Goal: Navigation & Orientation: Find specific page/section

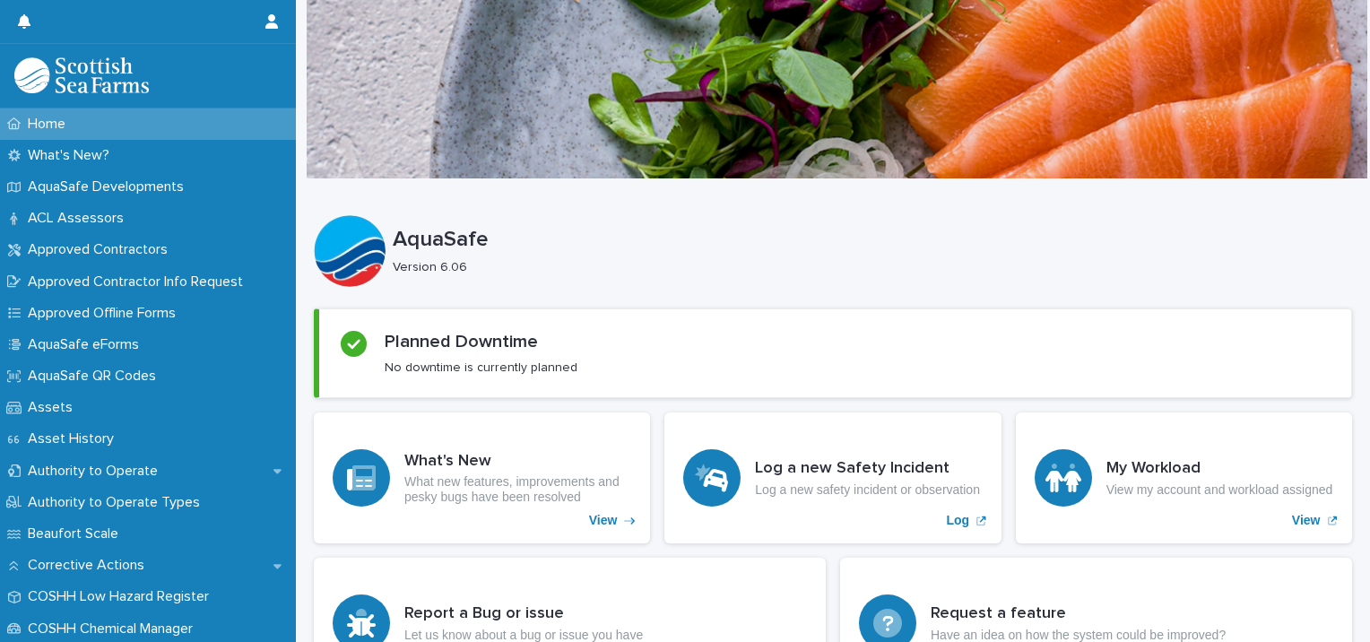
scroll to position [441, 0]
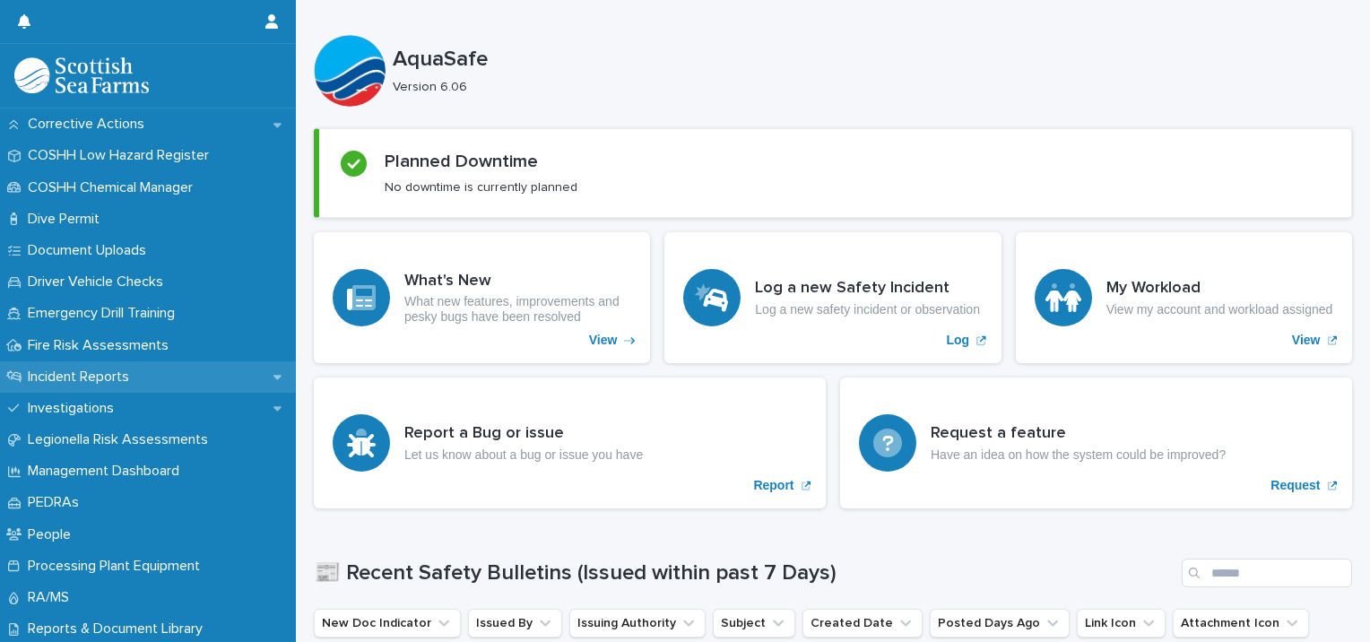
click at [128, 378] on p "Incident Reports" at bounding box center [82, 377] width 123 height 17
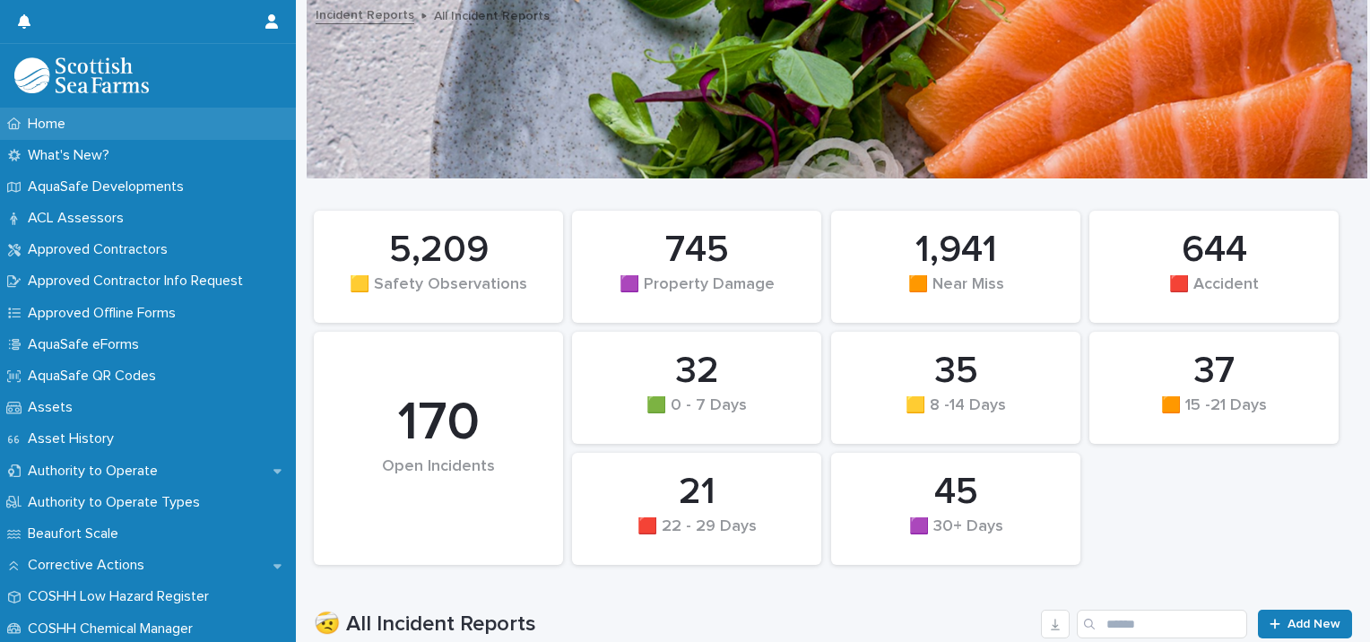
click at [149, 121] on div "Home" at bounding box center [148, 124] width 296 height 31
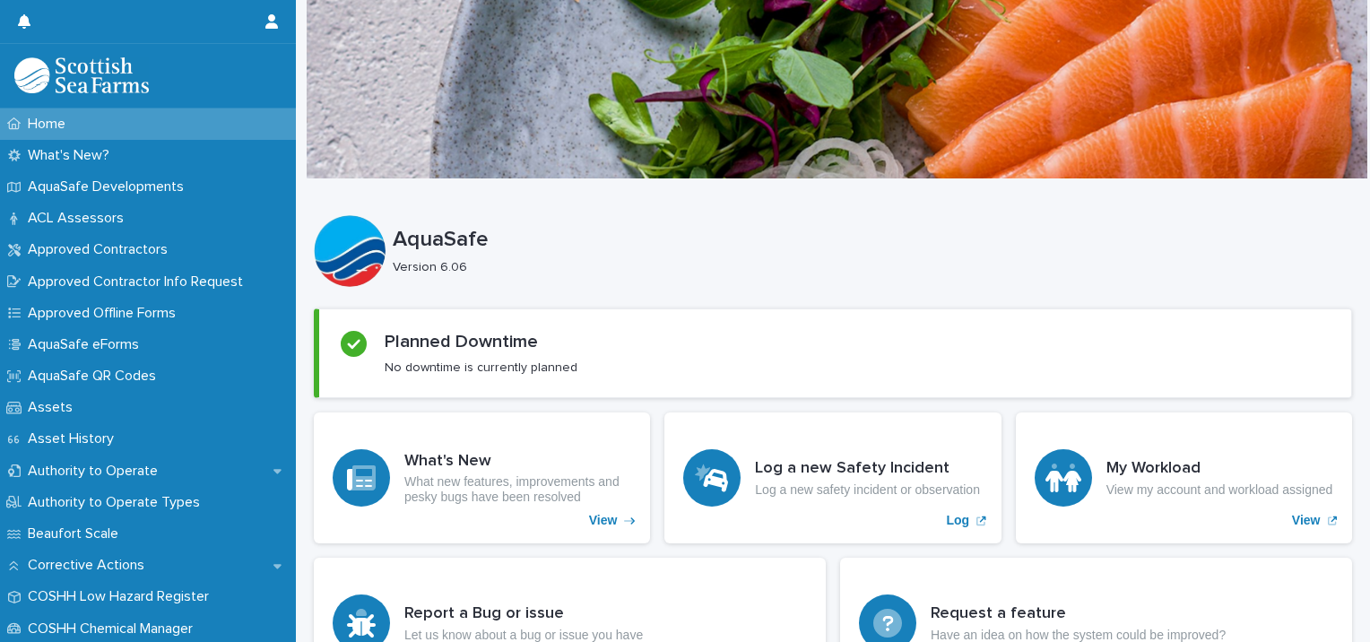
click at [178, 535] on div "Beaufort Scale" at bounding box center [148, 533] width 296 height 31
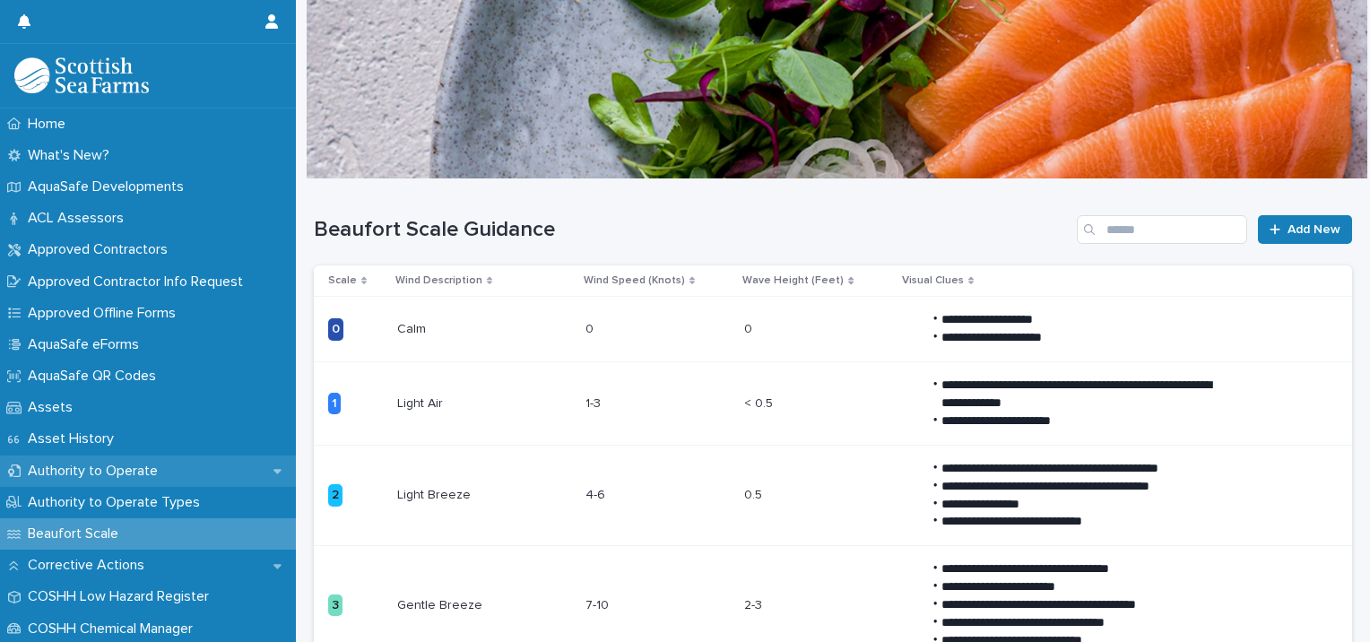
scroll to position [384, 0]
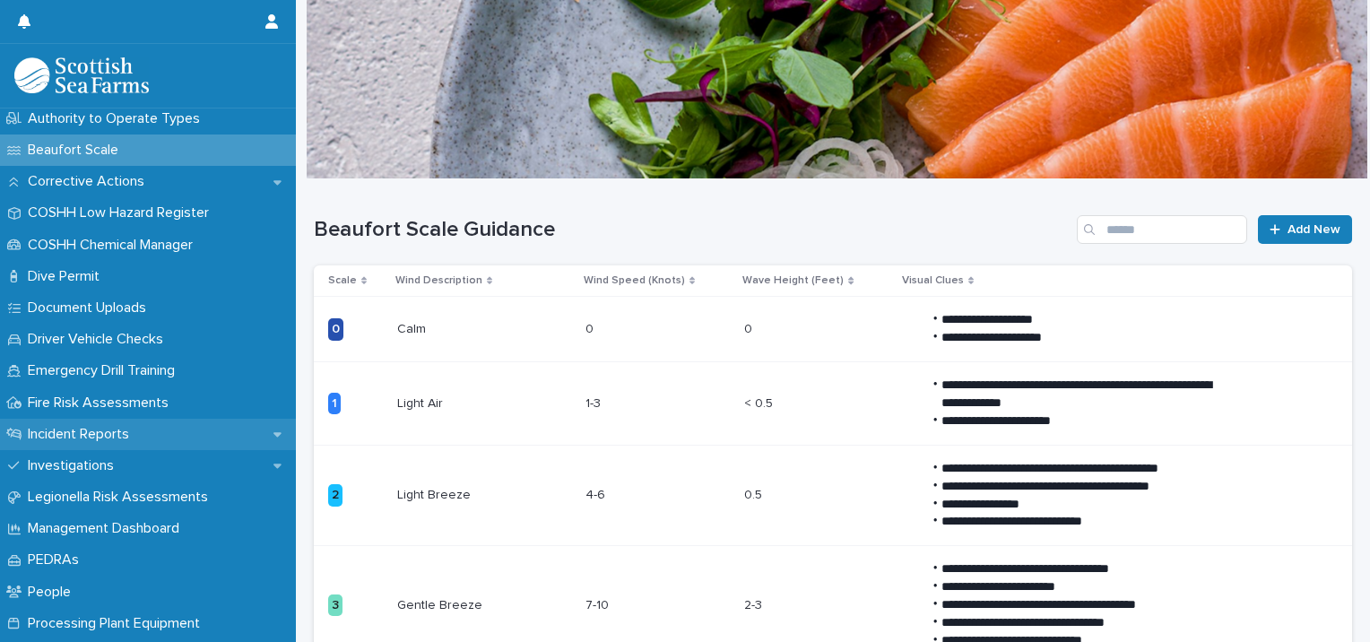
click at [136, 429] on p "Incident Reports" at bounding box center [82, 434] width 123 height 17
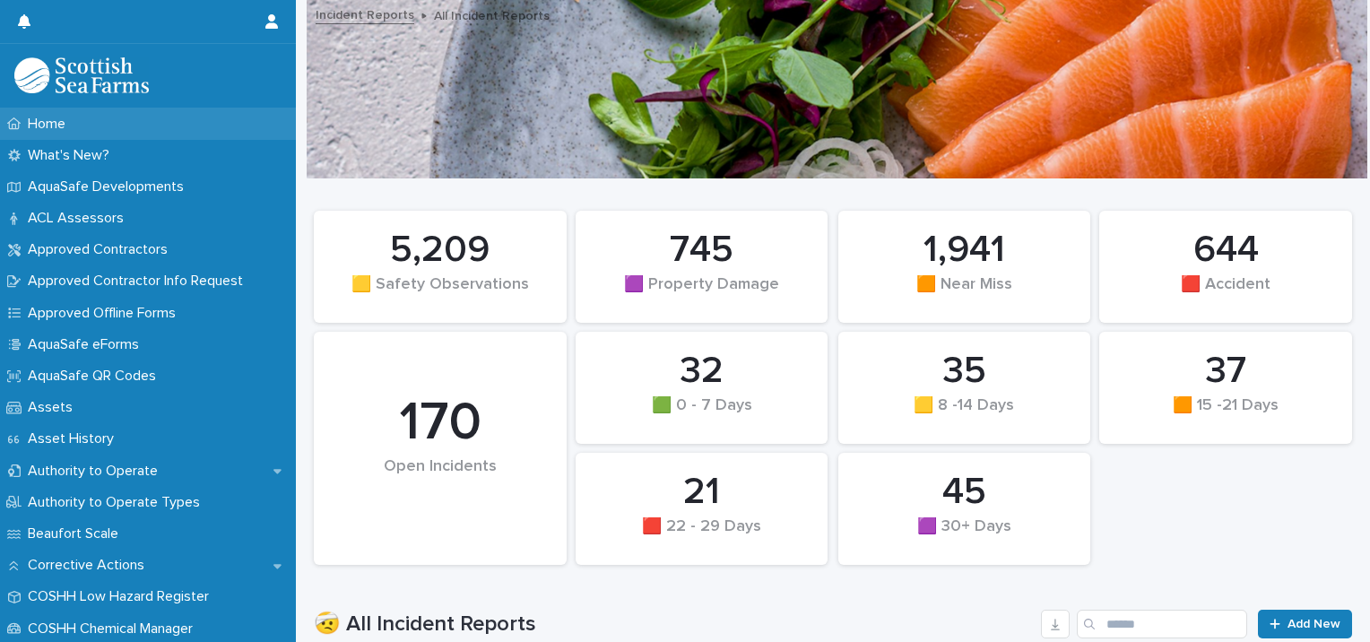
click at [158, 130] on div "Home" at bounding box center [148, 124] width 296 height 31
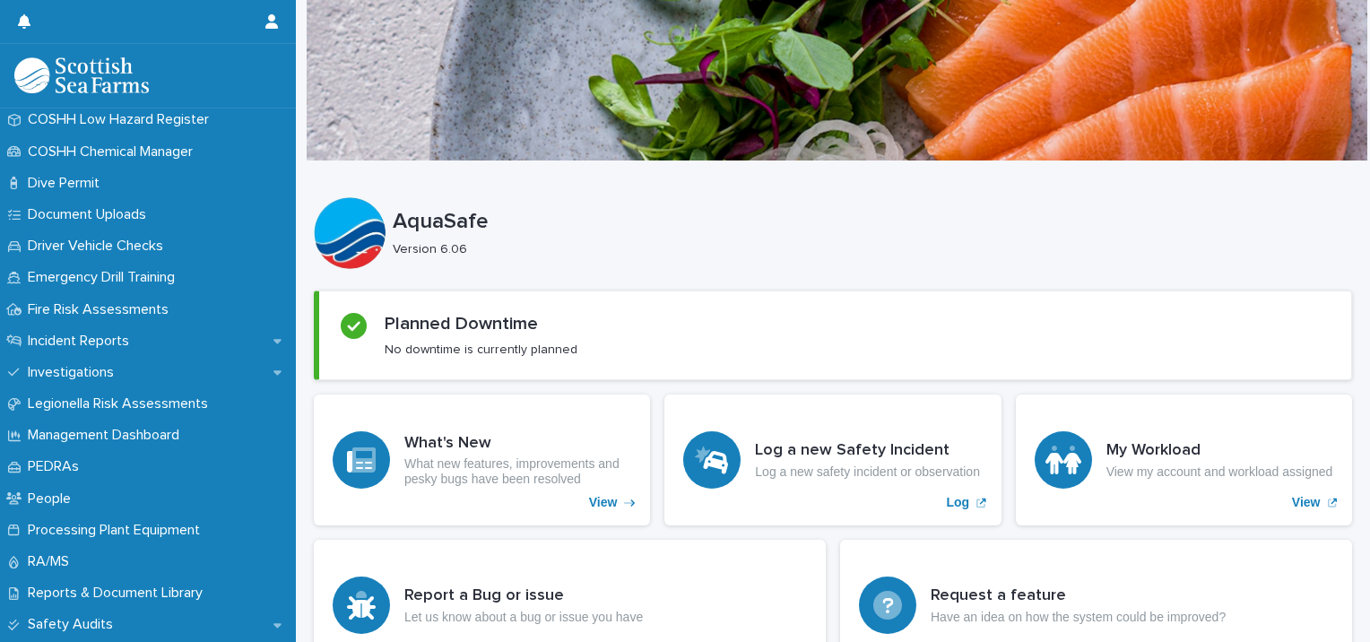
scroll to position [477, 0]
click at [133, 344] on p "Incident Reports" at bounding box center [82, 341] width 123 height 17
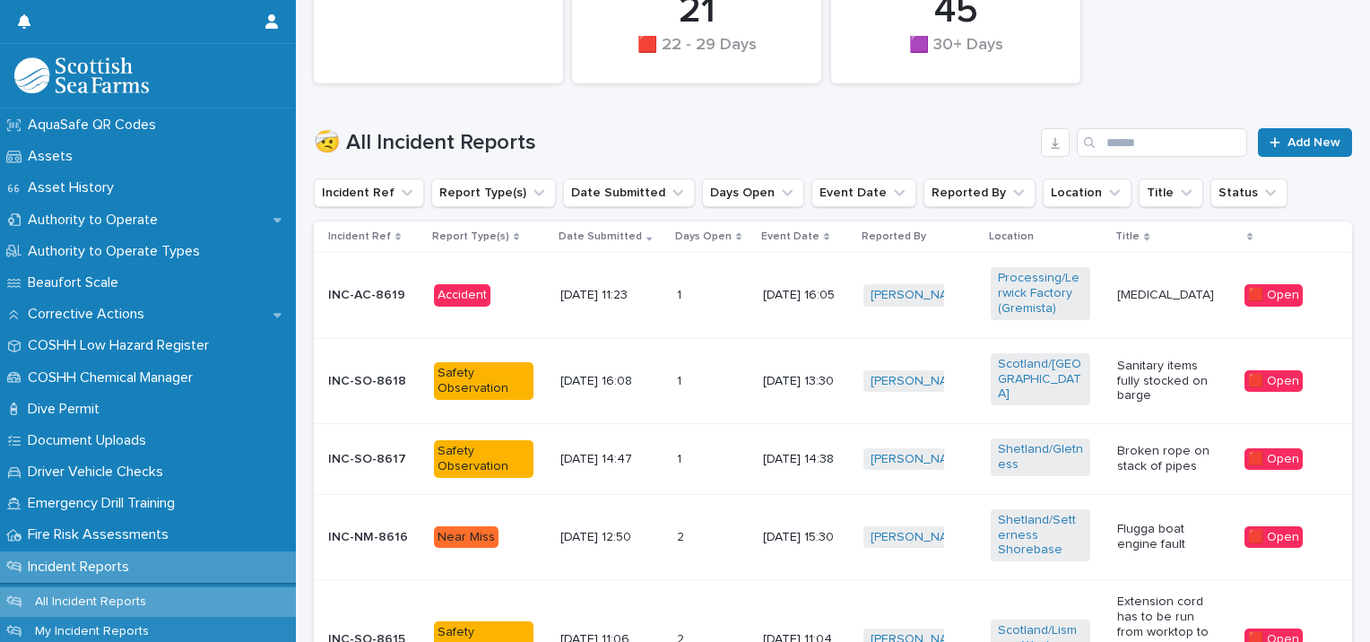
scroll to position [482, 0]
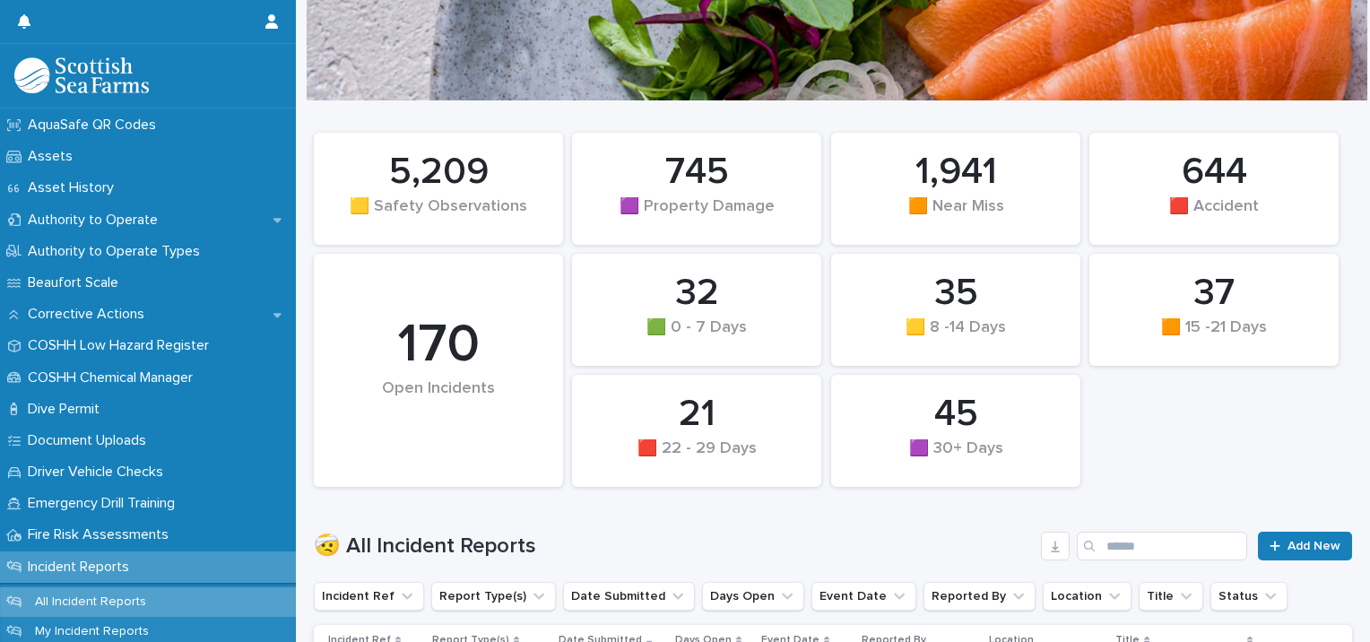
scroll to position [0, 0]
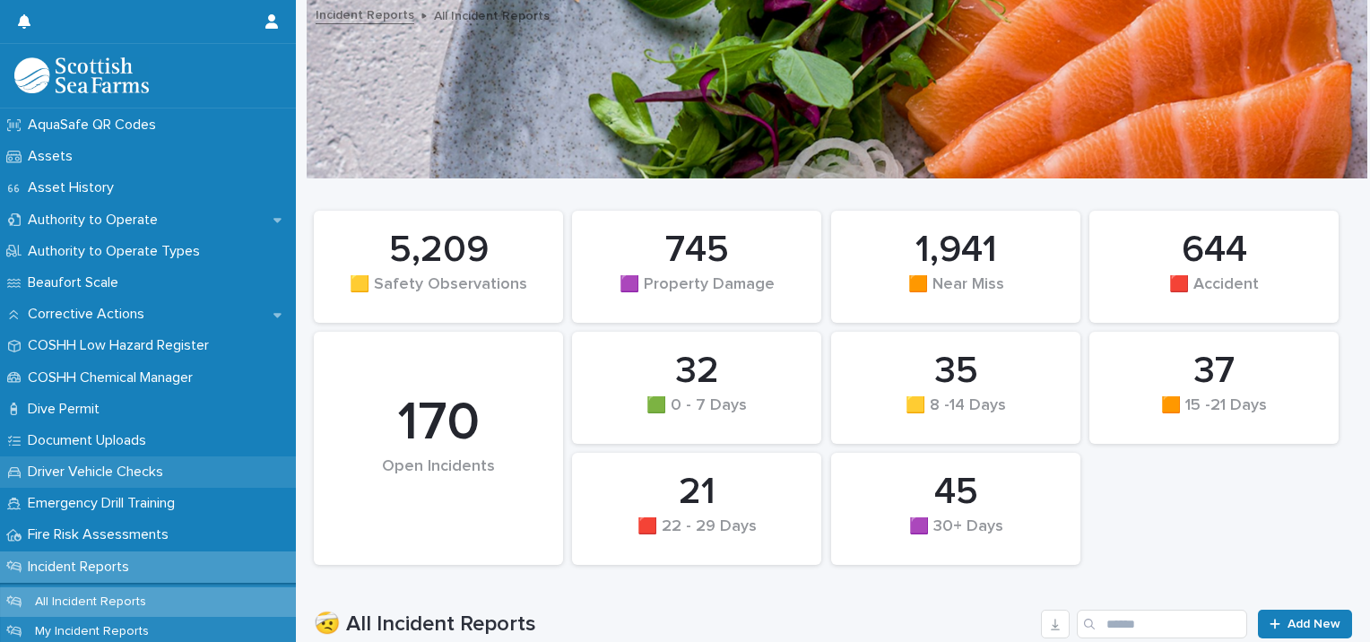
click at [194, 463] on div "Driver Vehicle Checks" at bounding box center [148, 471] width 296 height 31
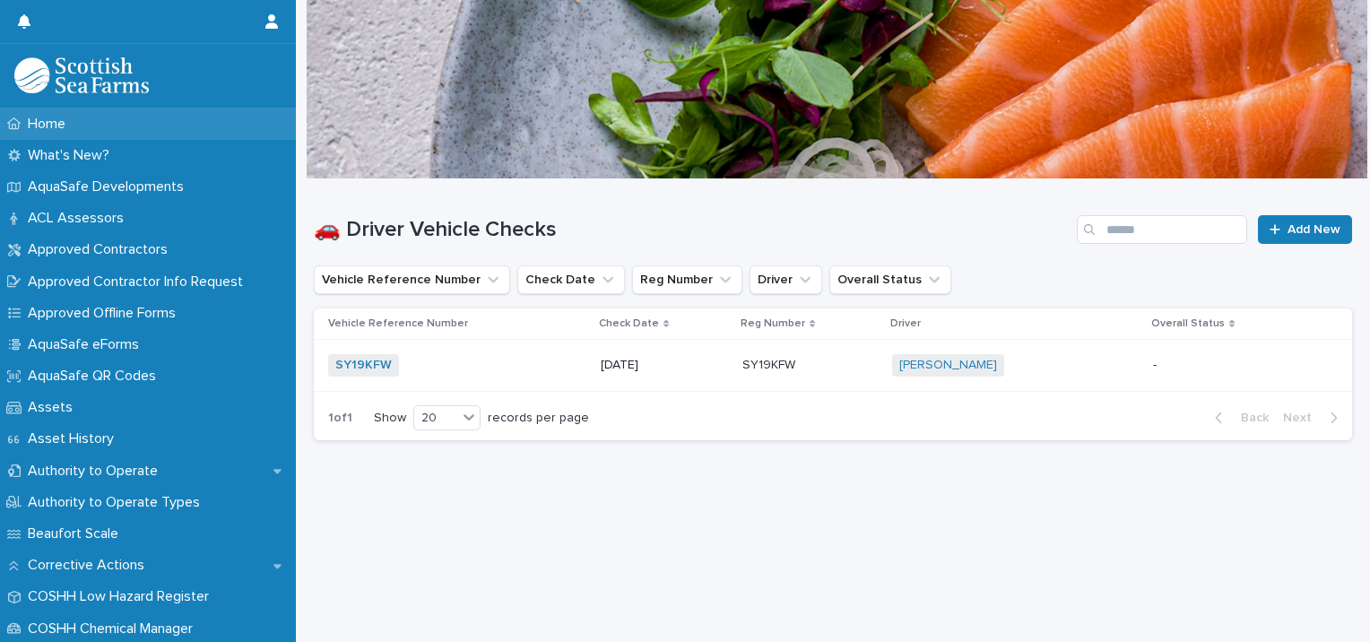
click at [111, 134] on div "Home" at bounding box center [148, 124] width 296 height 31
